Goal: Use online tool/utility: Use online tool/utility

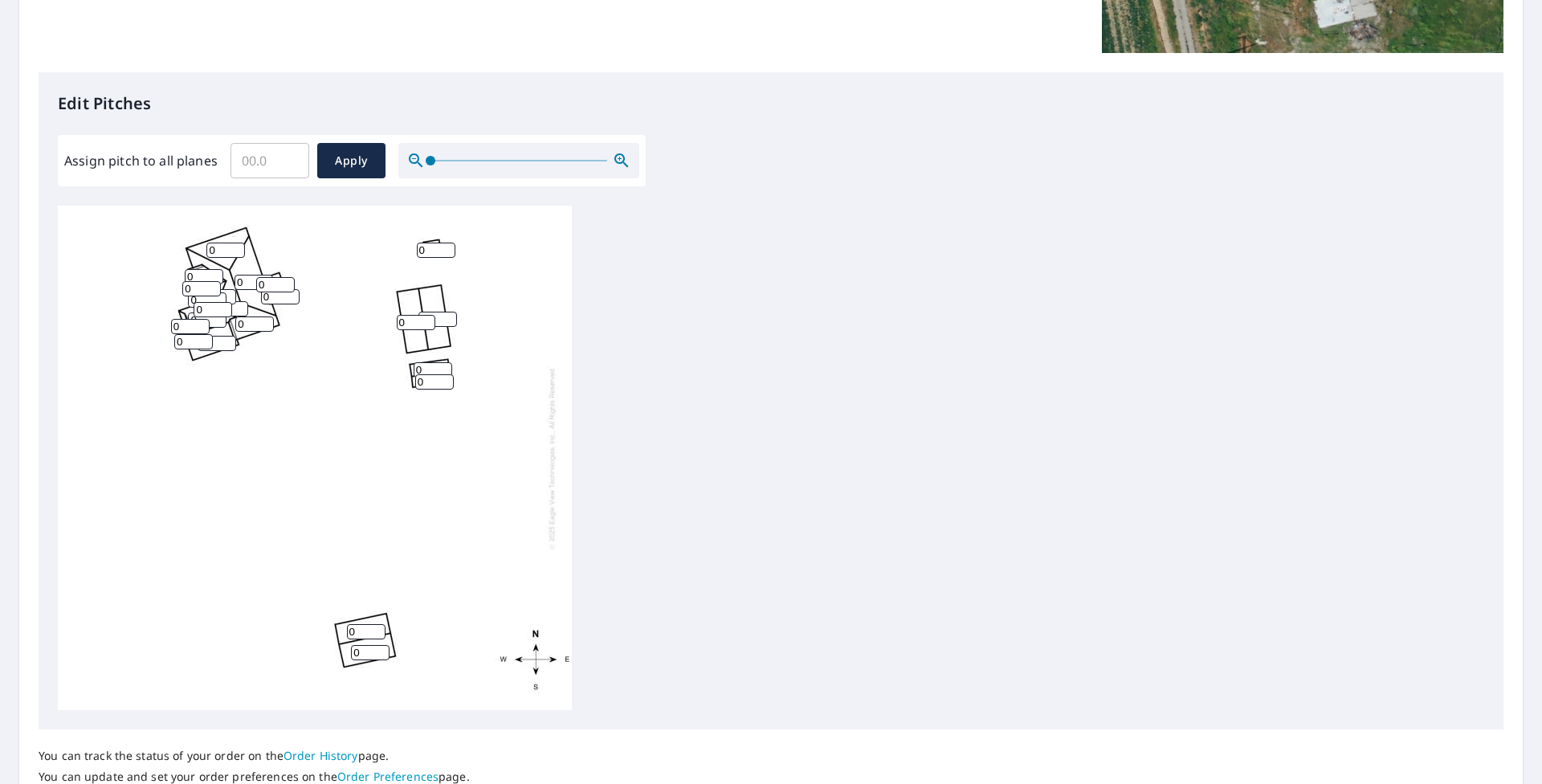
scroll to position [279, 0]
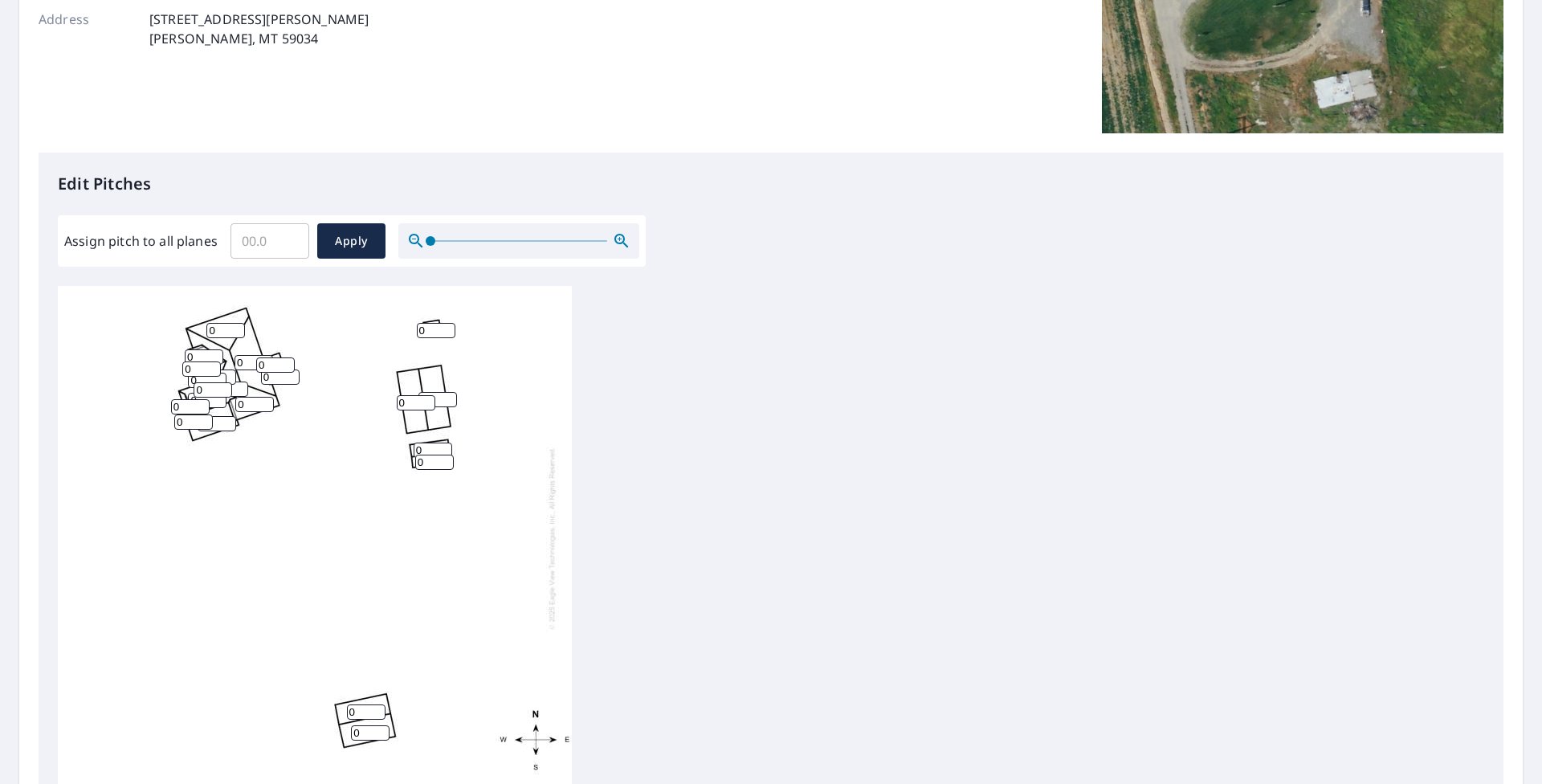
click at [266, 238] on input "Assign pitch to all planes" at bounding box center [270, 240] width 79 height 45
type input "6"
click at [340, 241] on span "Apply" at bounding box center [351, 241] width 43 height 20
type input "6"
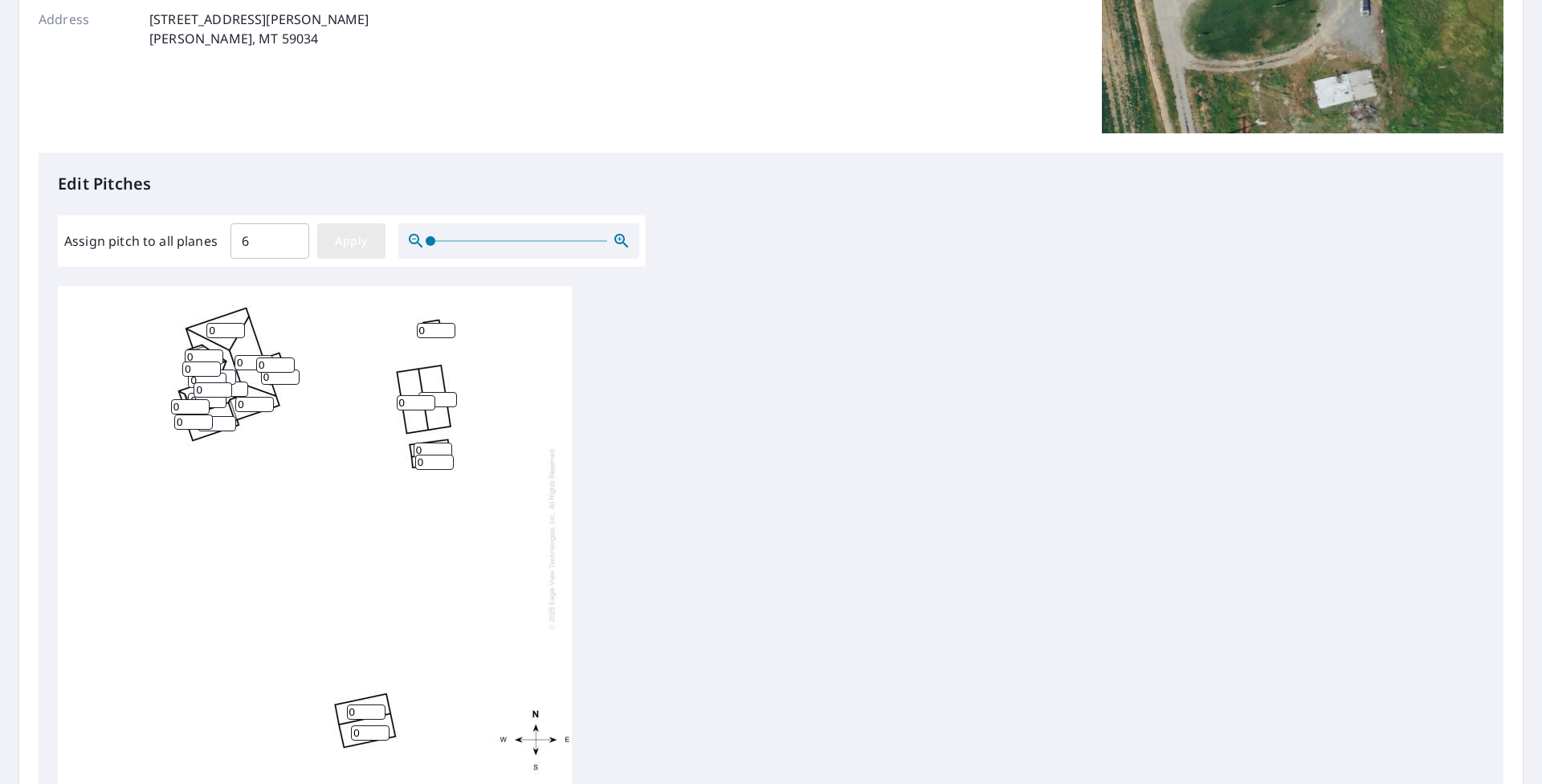
type input "6"
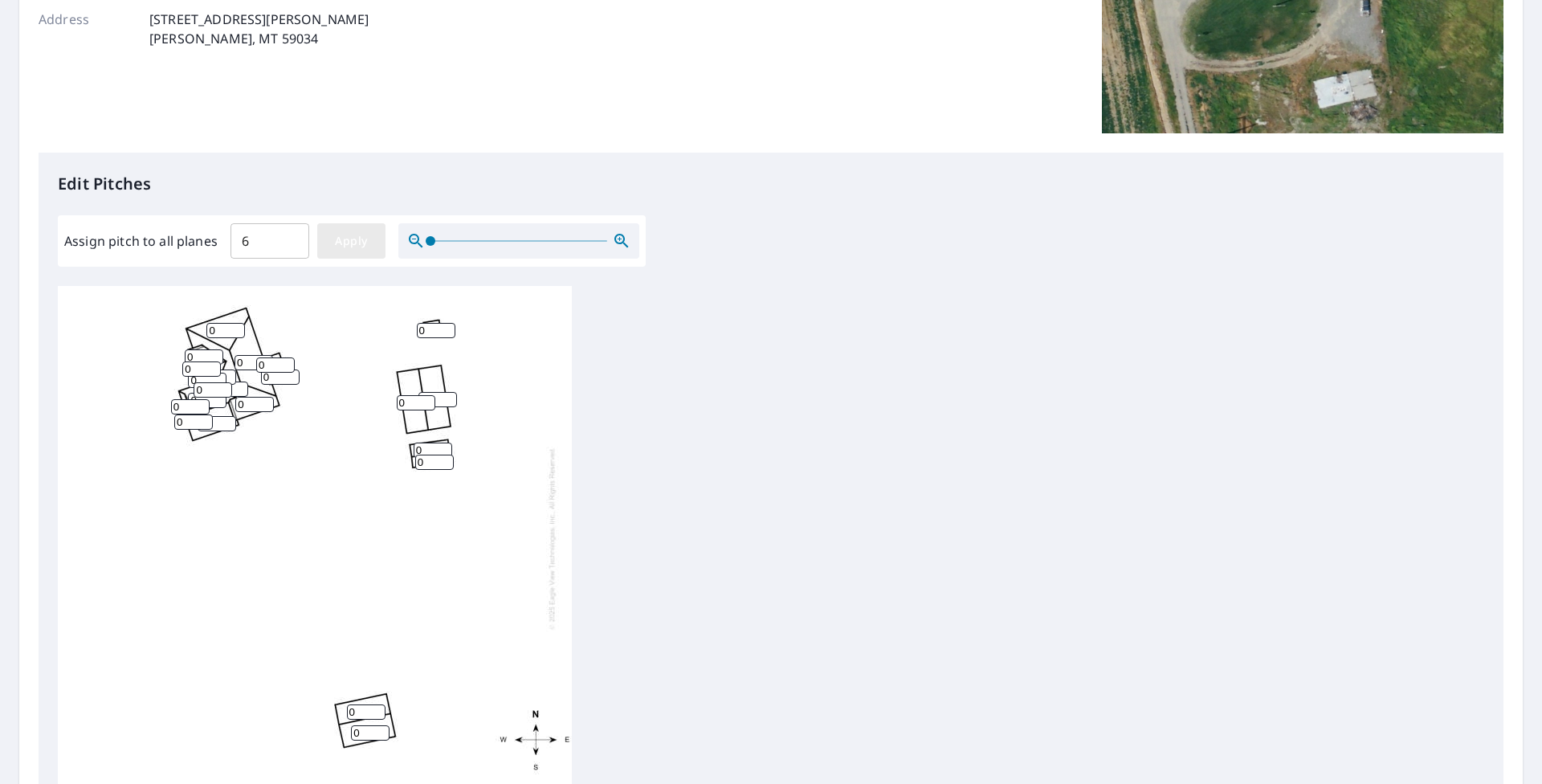
type input "6"
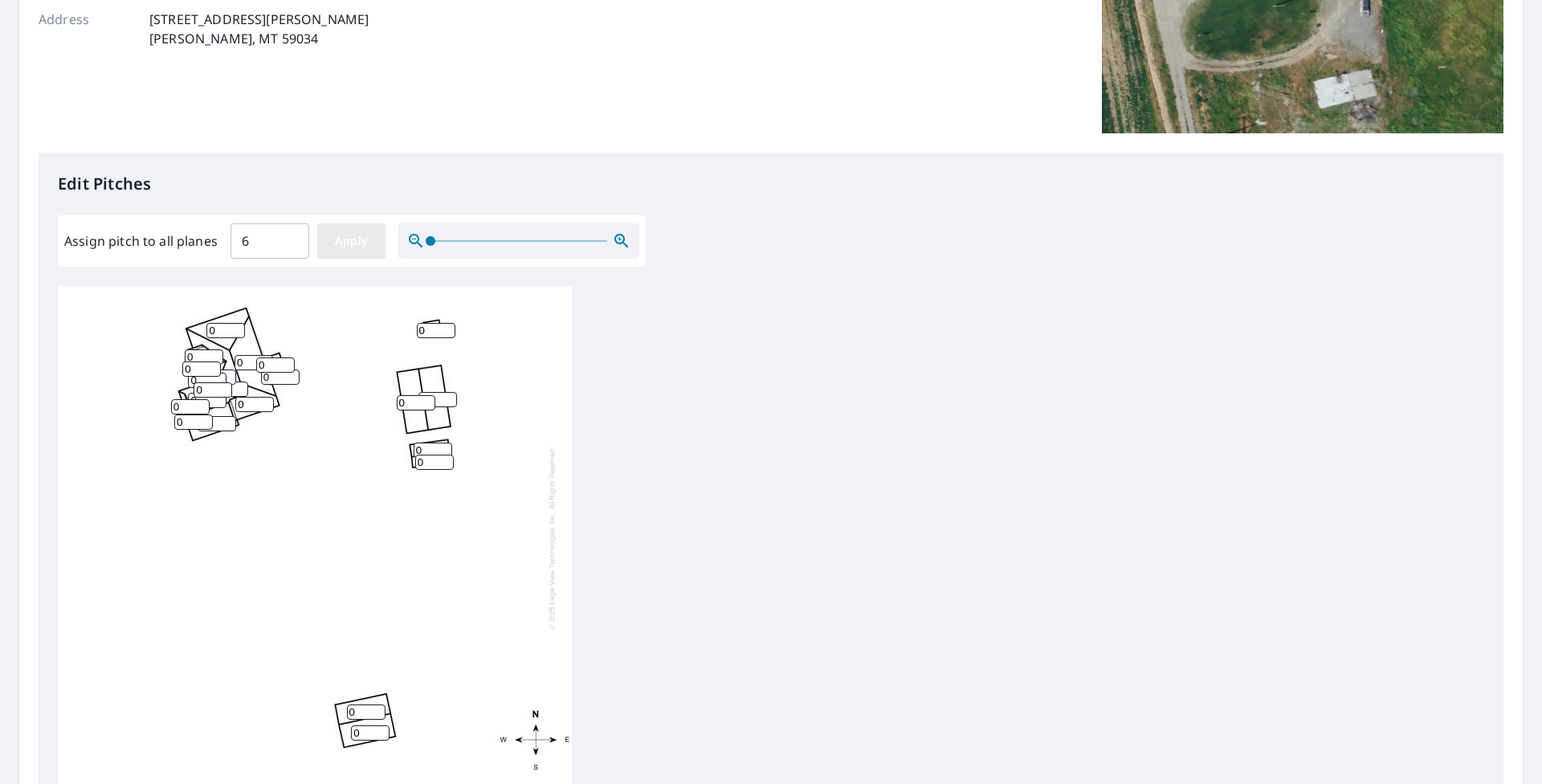
type input "6"
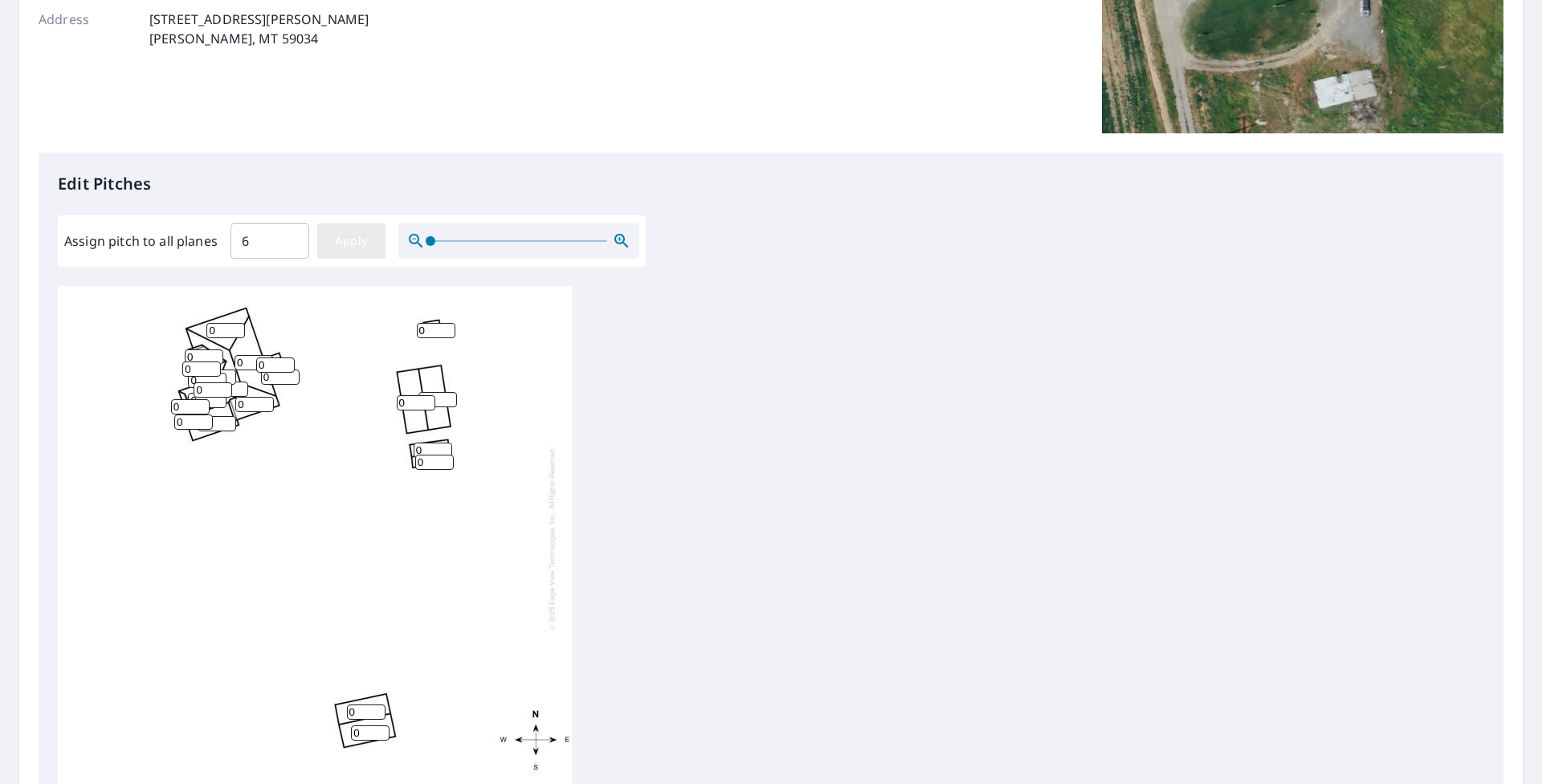
type input "6"
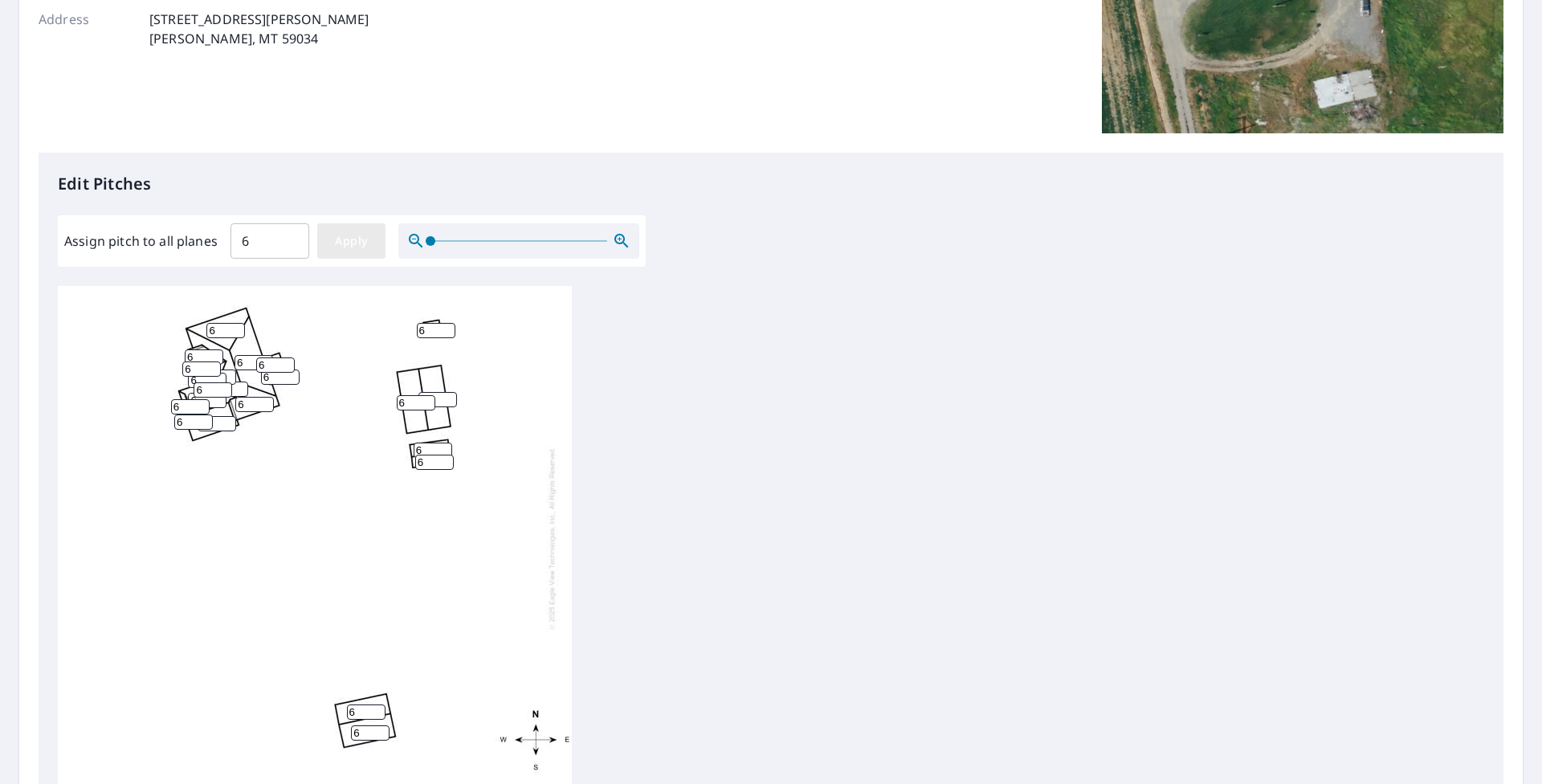
click at [348, 241] on span "Apply" at bounding box center [351, 241] width 43 height 20
click at [415, 407] on input "6" at bounding box center [416, 402] width 39 height 15
drag, startPoint x: 415, startPoint y: 407, endPoint x: 290, endPoint y: 397, distance: 125.4
click at [290, 397] on div "6 6 6 6 6 6 6 6 6 6 6 6 6 6 6 6 6 6 6 6 6 6" at bounding box center [314, 537] width 514 height 504
type input "3"
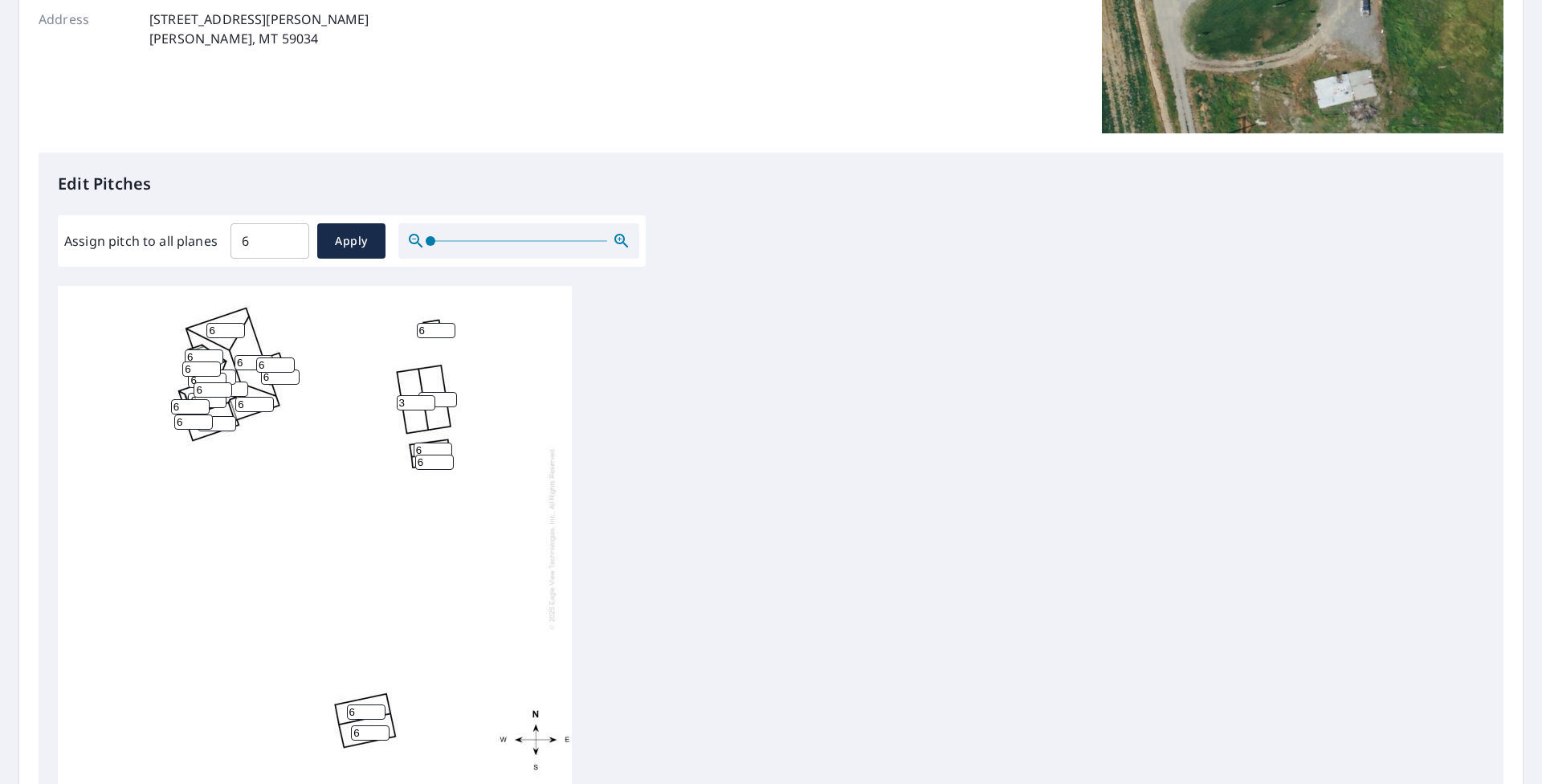
click at [442, 399] on input "6" at bounding box center [438, 400] width 39 height 15
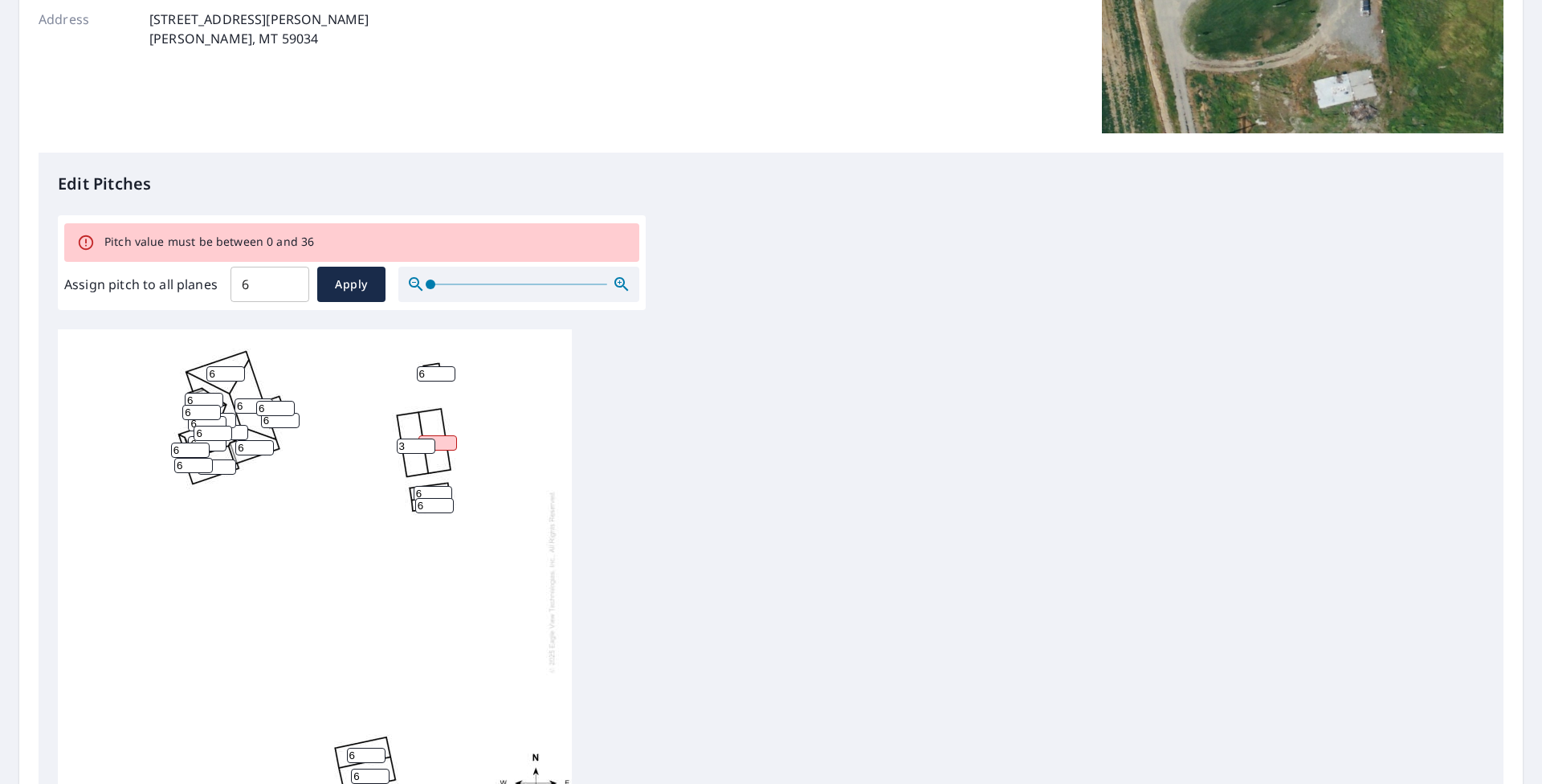
type input "63"
click at [433, 498] on input "6" at bounding box center [434, 506] width 39 height 15
type input "63"
click at [420, 496] on input "6" at bounding box center [433, 494] width 39 height 15
type input "63"
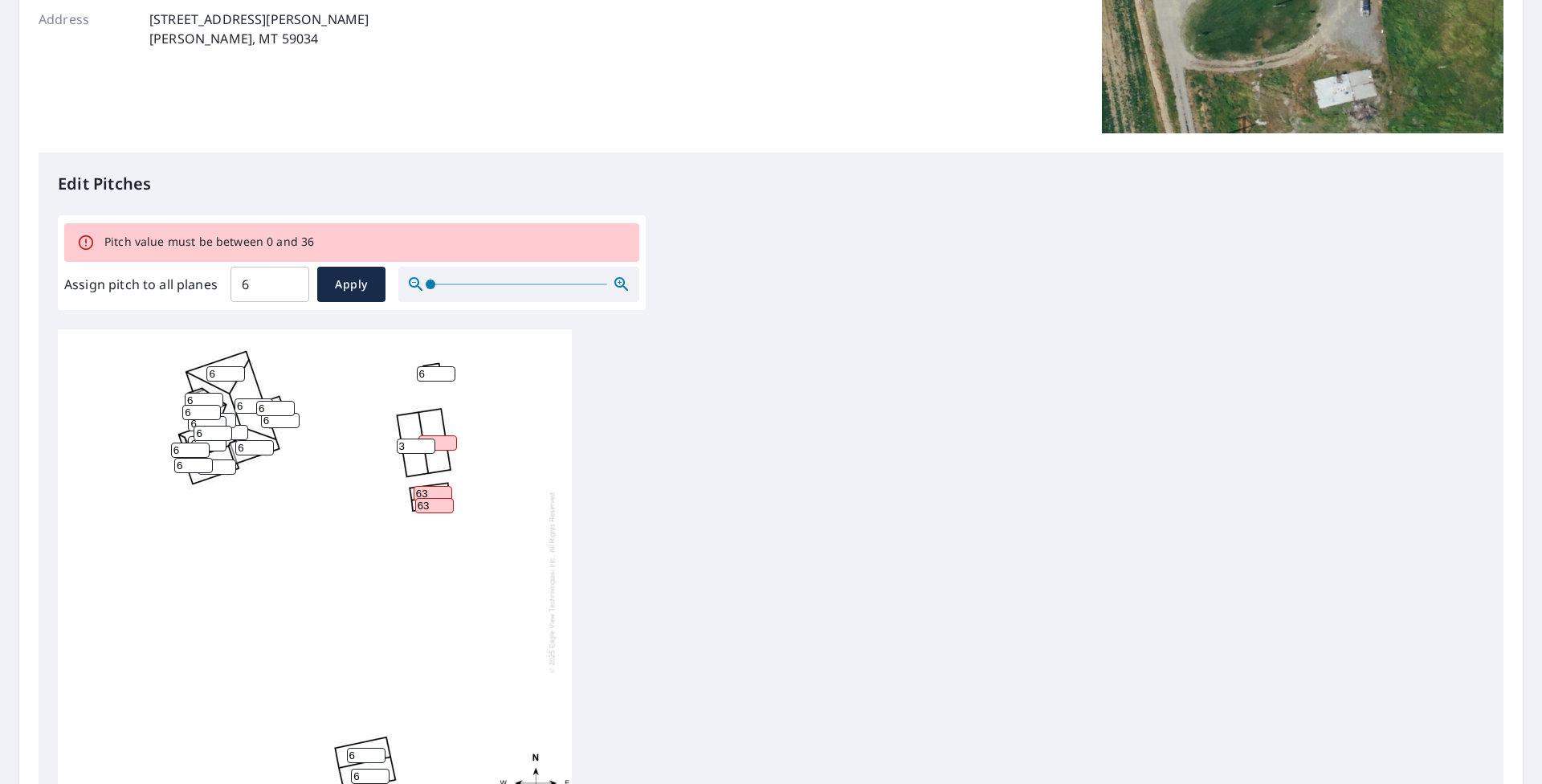
click at [367, 504] on div "6 63 3 6 6 6 6 6 6 6 6 63 63 6 6 6 6 6 6 6 6 6" at bounding box center [314, 581] width 514 height 504
type input "3"
drag, startPoint x: 379, startPoint y: 482, endPoint x: 343, endPoint y: 482, distance: 36.0
click at [343, 482] on div "6 63 3 6 6 6 6 6 6 6 6 63 3 6 6 6 6 6 6 6 6 6" at bounding box center [314, 581] width 514 height 504
type input "3"
